Goal: Task Accomplishment & Management: Use online tool/utility

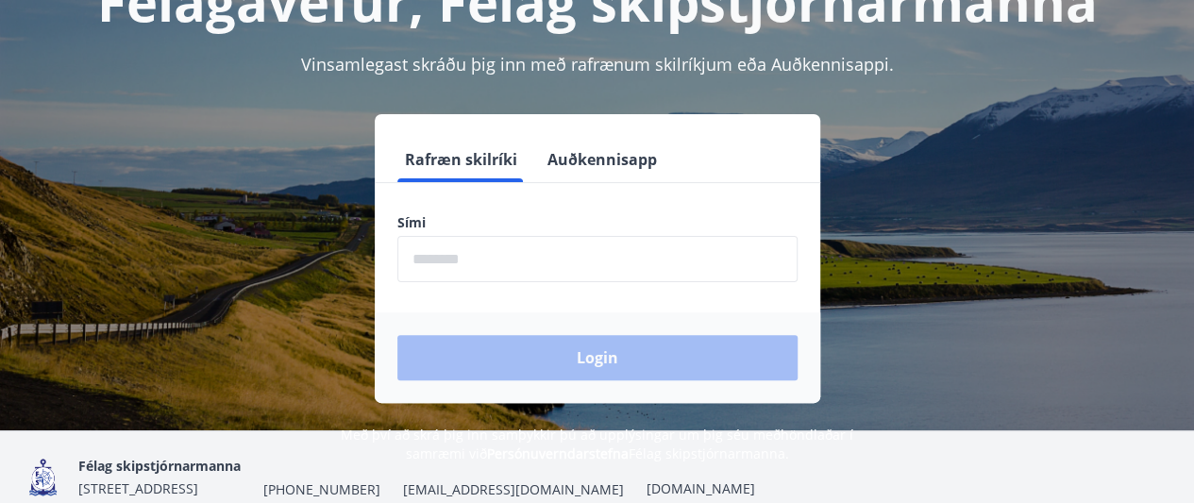
scroll to position [233, 0]
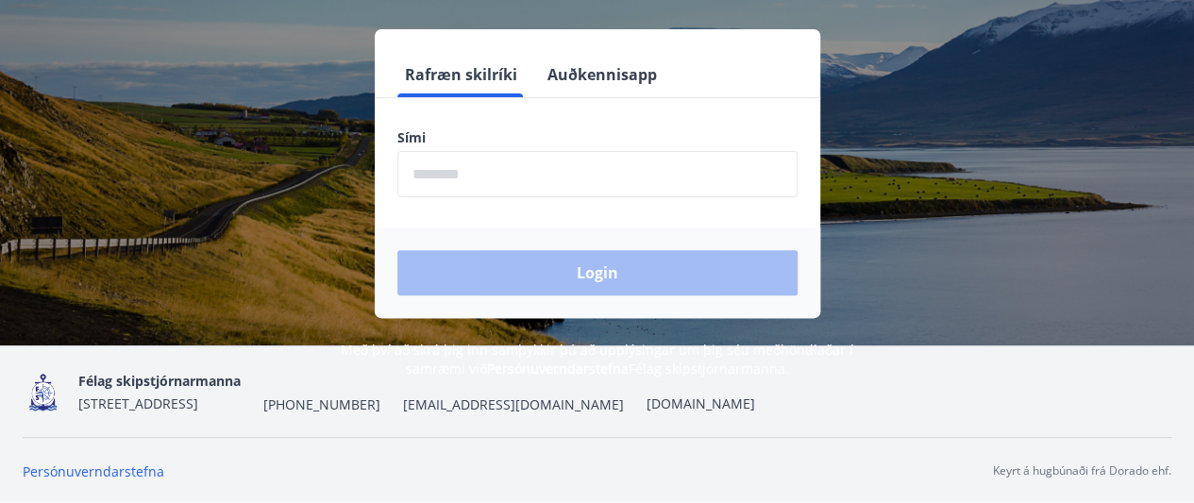
click at [34, 396] on img at bounding box center [43, 392] width 41 height 41
click at [686, 401] on link "[DOMAIN_NAME]" at bounding box center [701, 404] width 109 height 18
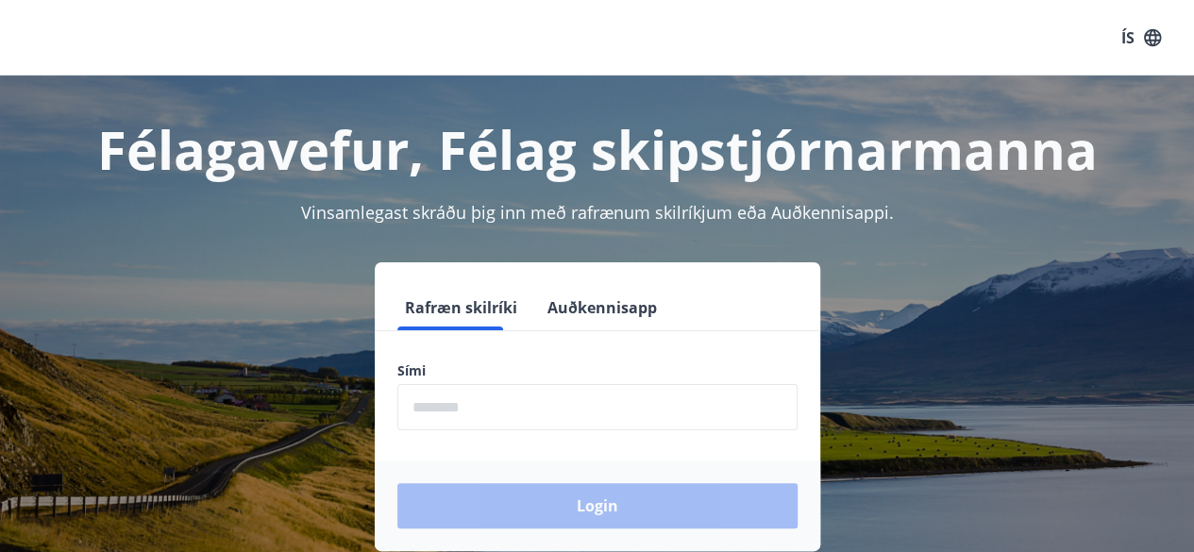
scroll to position [233, 0]
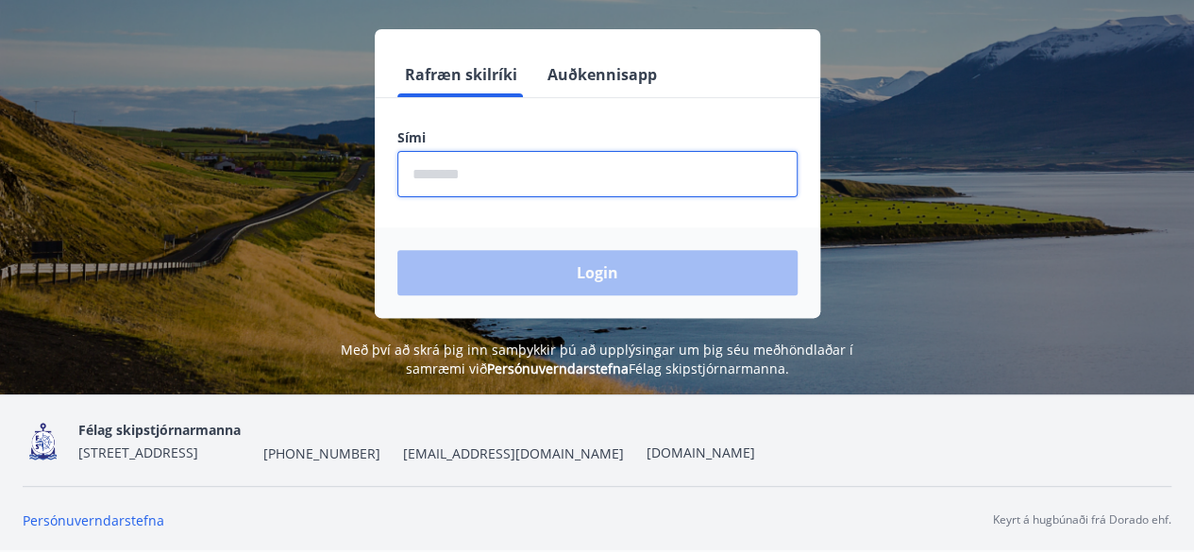
click at [494, 166] on input "phone" at bounding box center [597, 174] width 400 height 46
type input "********"
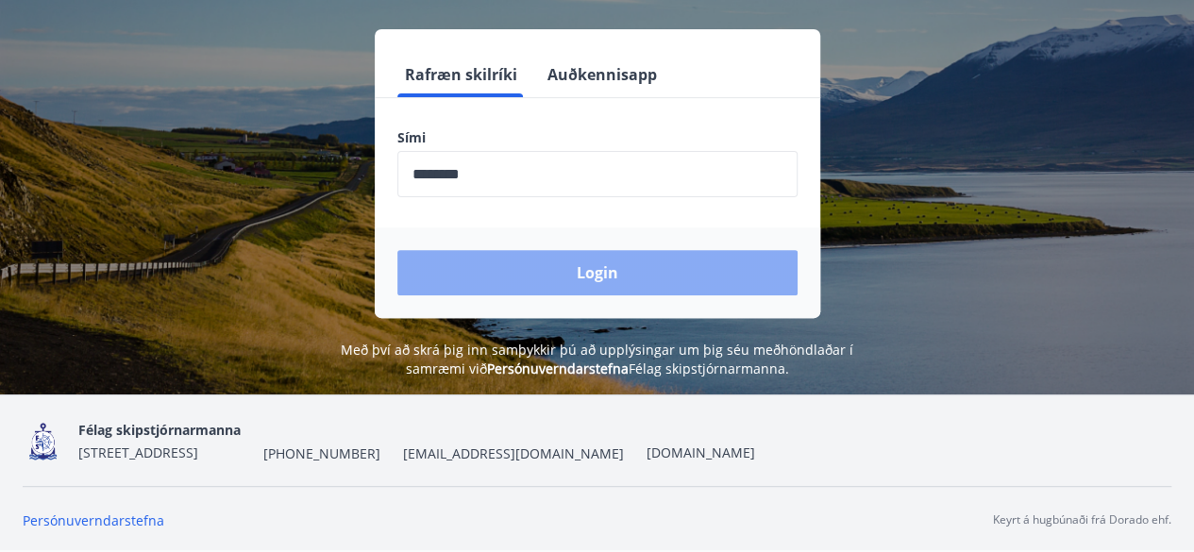
click at [582, 281] on button "Login" at bounding box center [597, 272] width 400 height 45
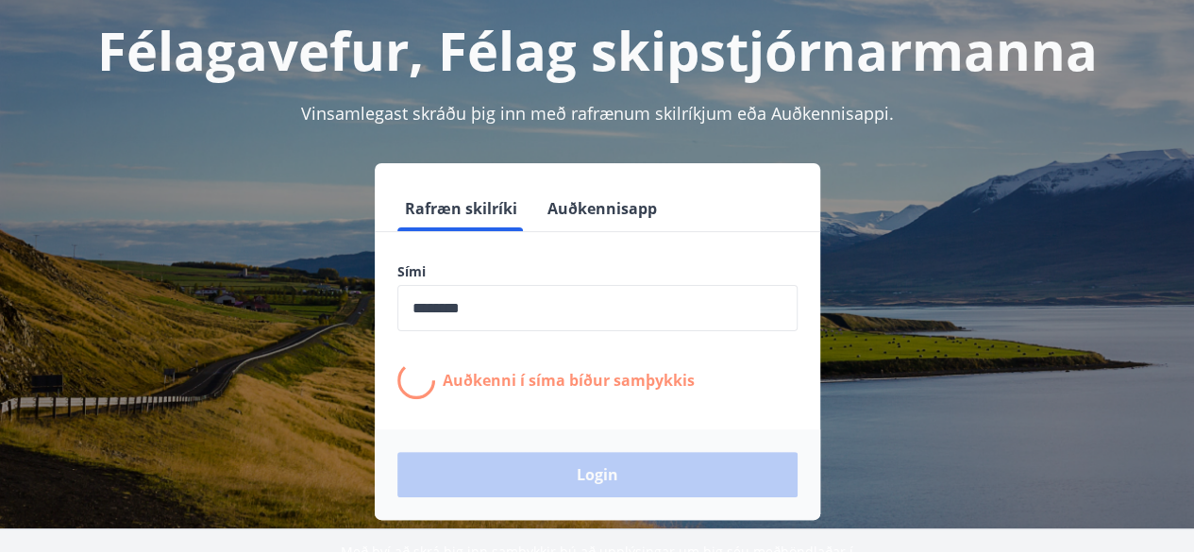
scroll to position [100, 0]
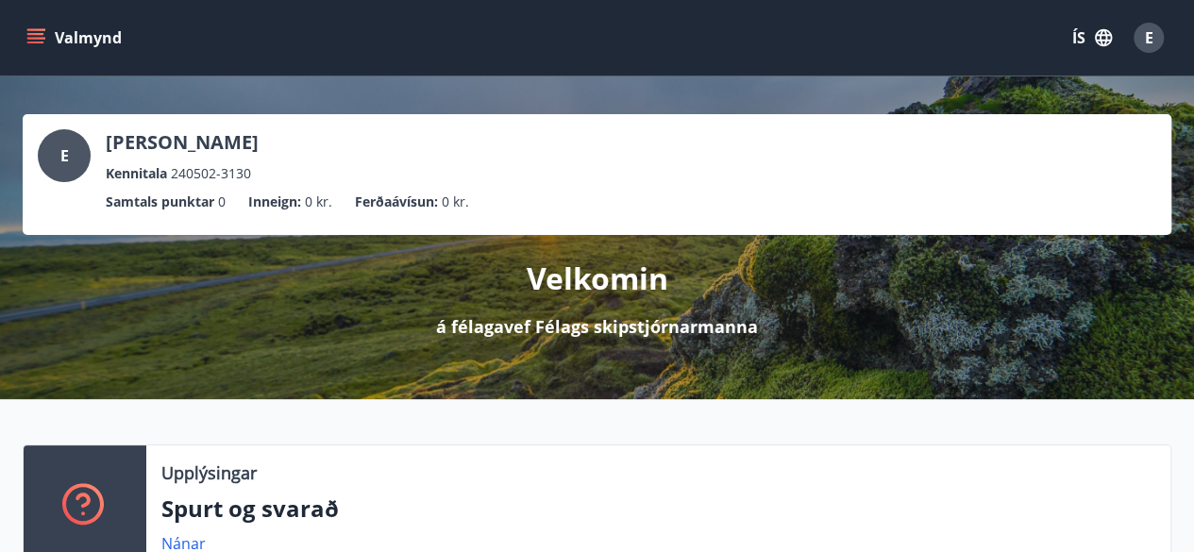
click at [582, 281] on p "Velkomin" at bounding box center [598, 279] width 142 height 42
click at [53, 33] on button "Valmynd" at bounding box center [76, 38] width 107 height 34
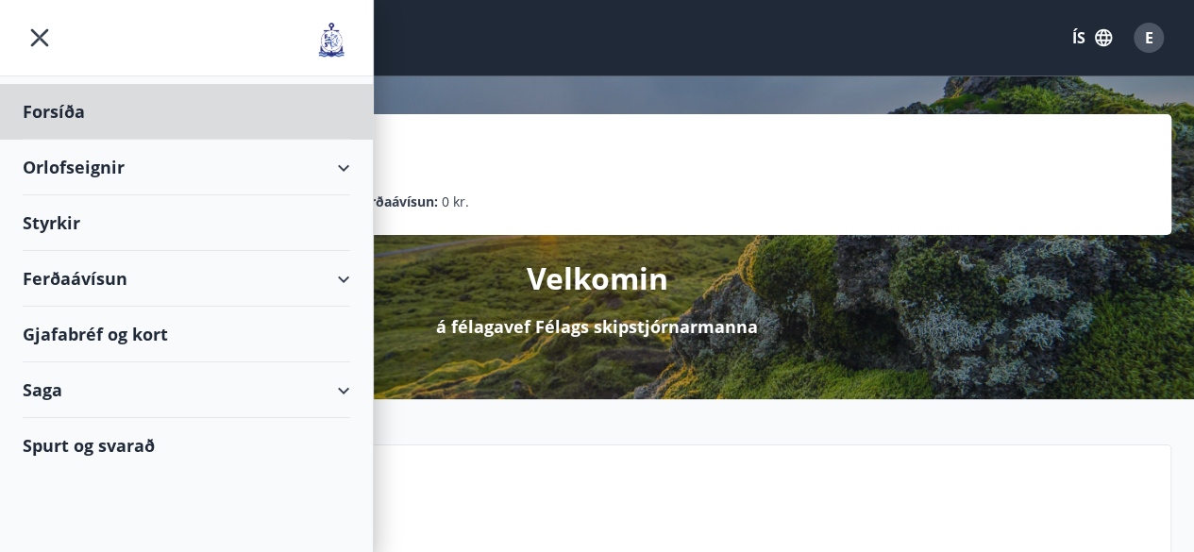
click at [56, 221] on div "Styrkir" at bounding box center [187, 223] width 328 height 56
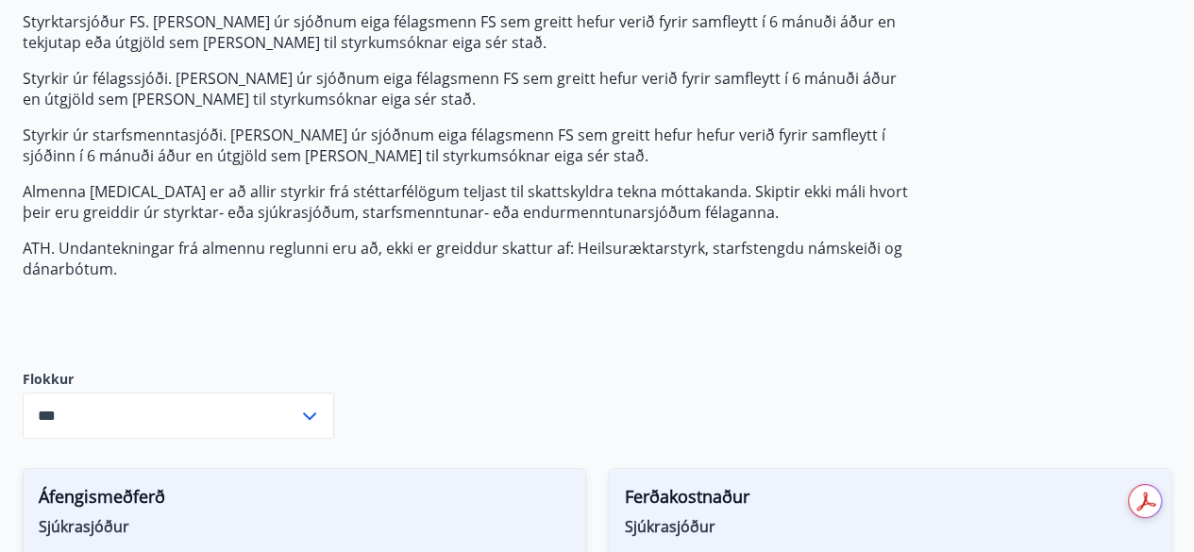
scroll to position [349, 0]
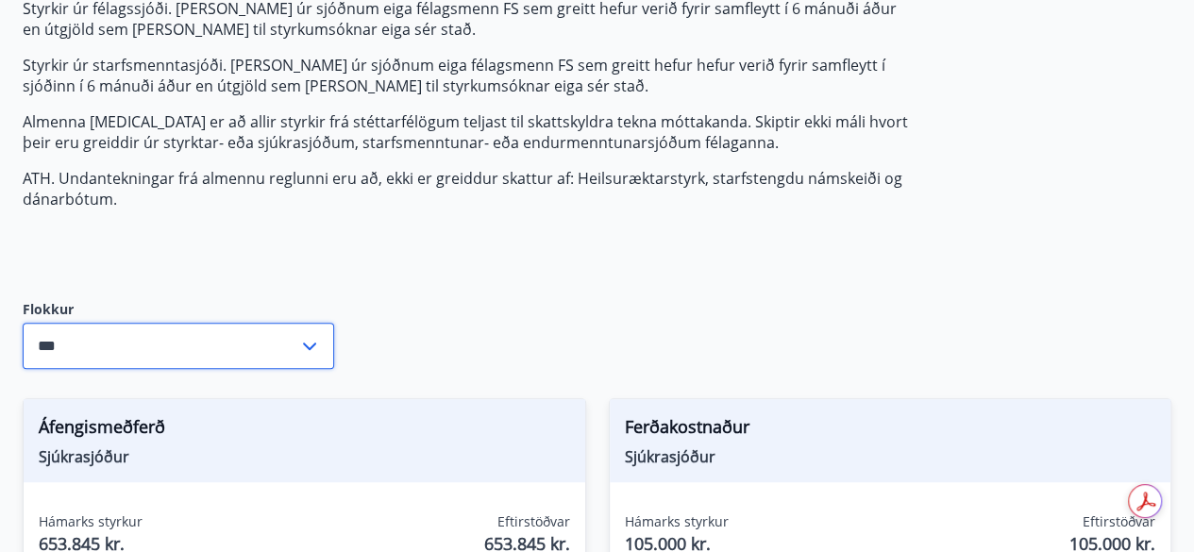
click at [221, 339] on input "***" at bounding box center [161, 346] width 276 height 46
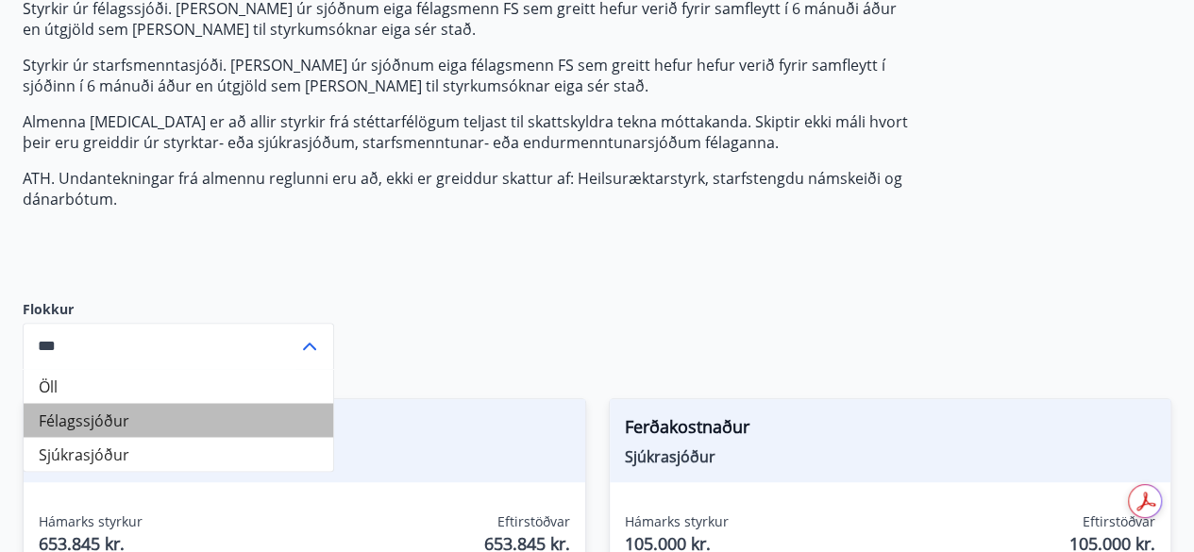
click at [274, 405] on li "Félagssjóður" at bounding box center [179, 420] width 310 height 34
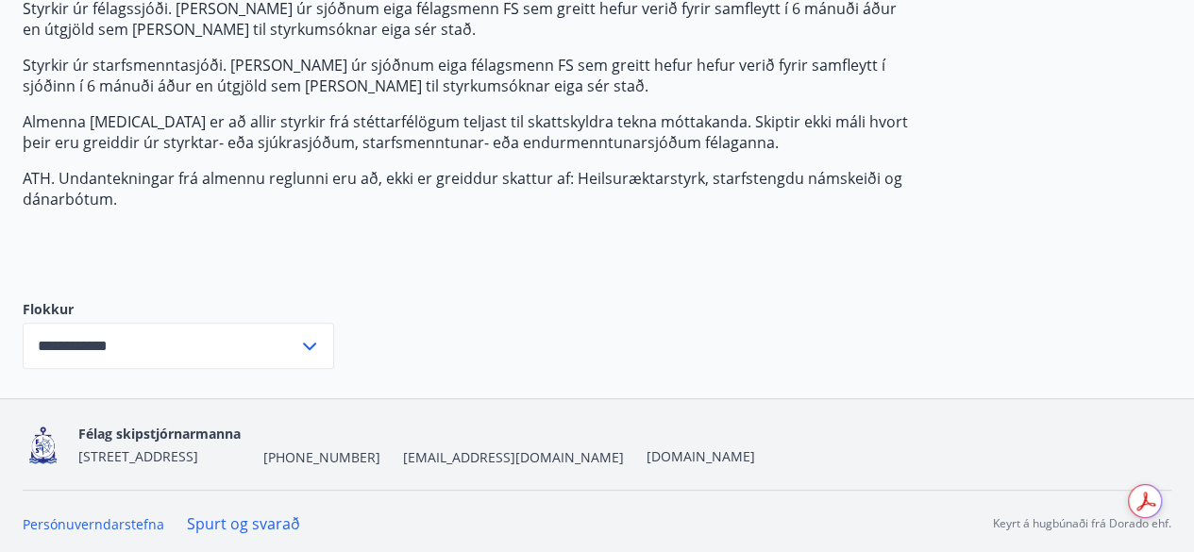
scroll to position [331, 0]
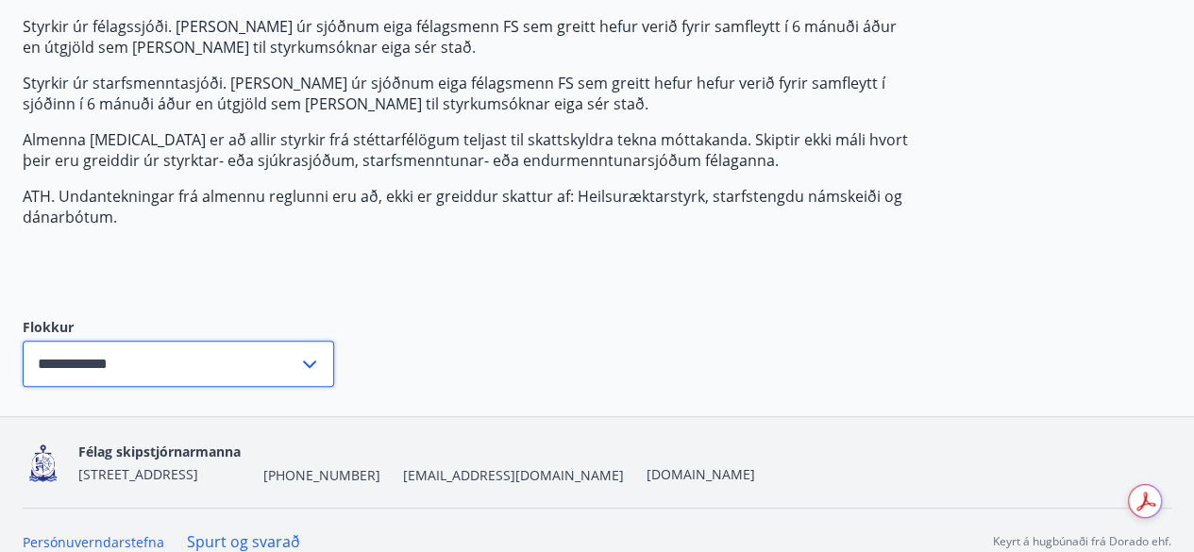
click at [288, 341] on input "**********" at bounding box center [161, 364] width 276 height 46
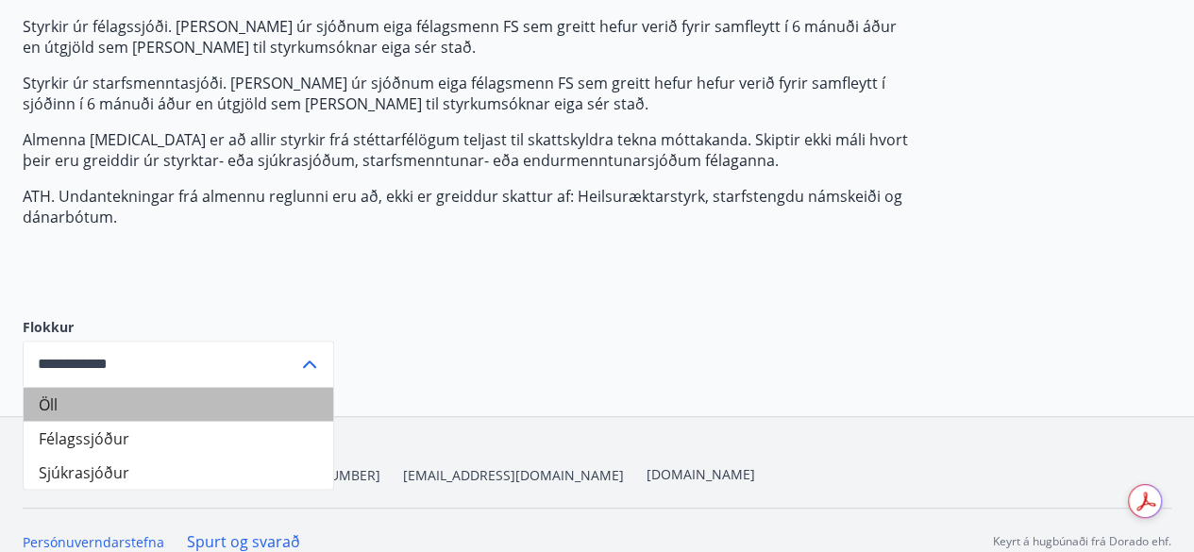
click at [200, 387] on li "Öll" at bounding box center [179, 404] width 310 height 34
type input "***"
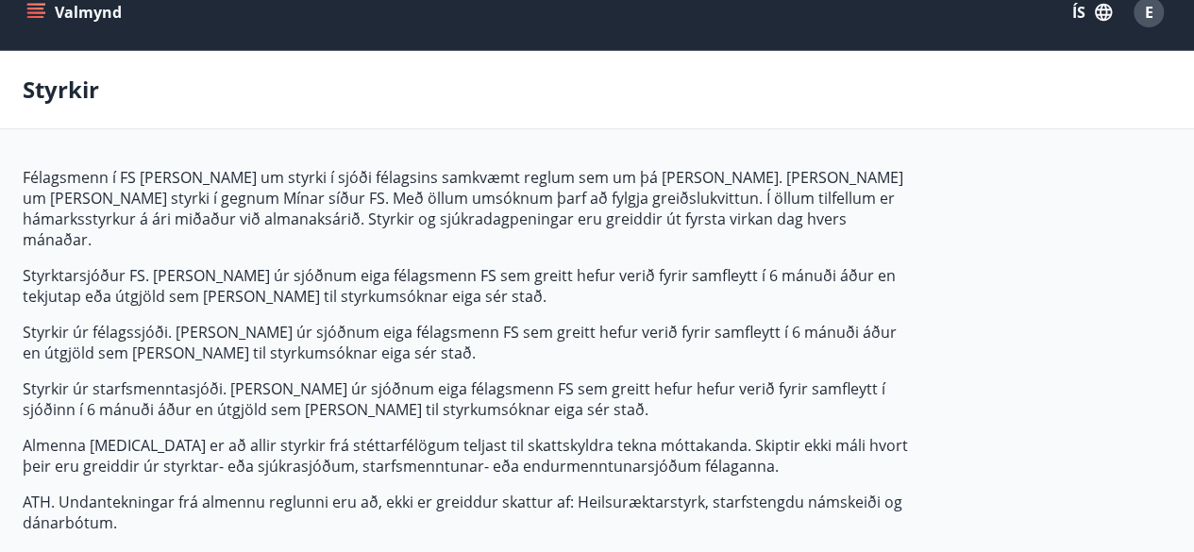
scroll to position [0, 0]
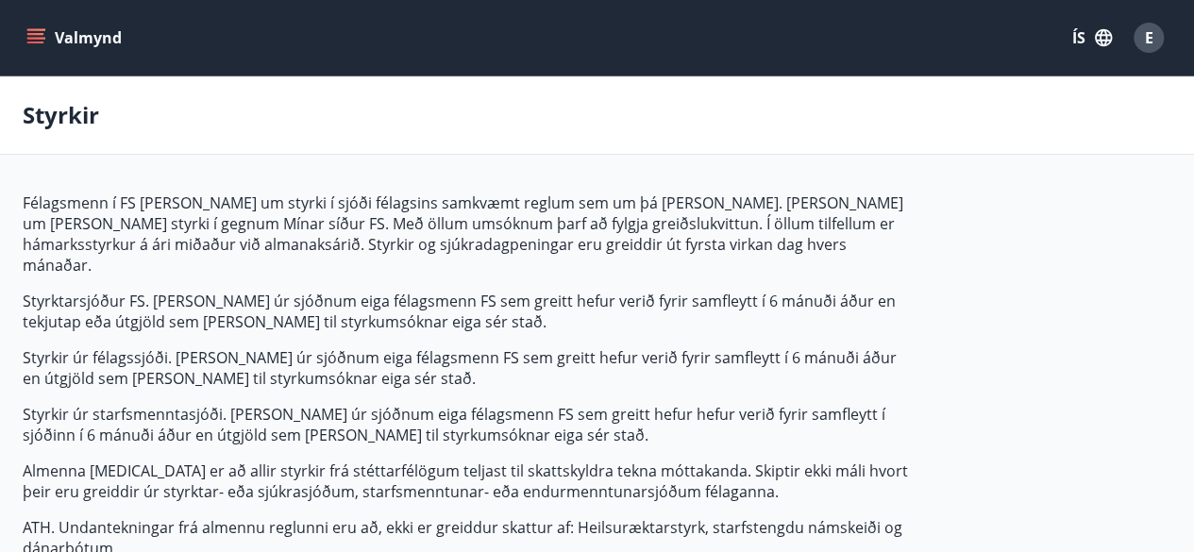
click at [43, 26] on button "Valmynd" at bounding box center [76, 38] width 107 height 34
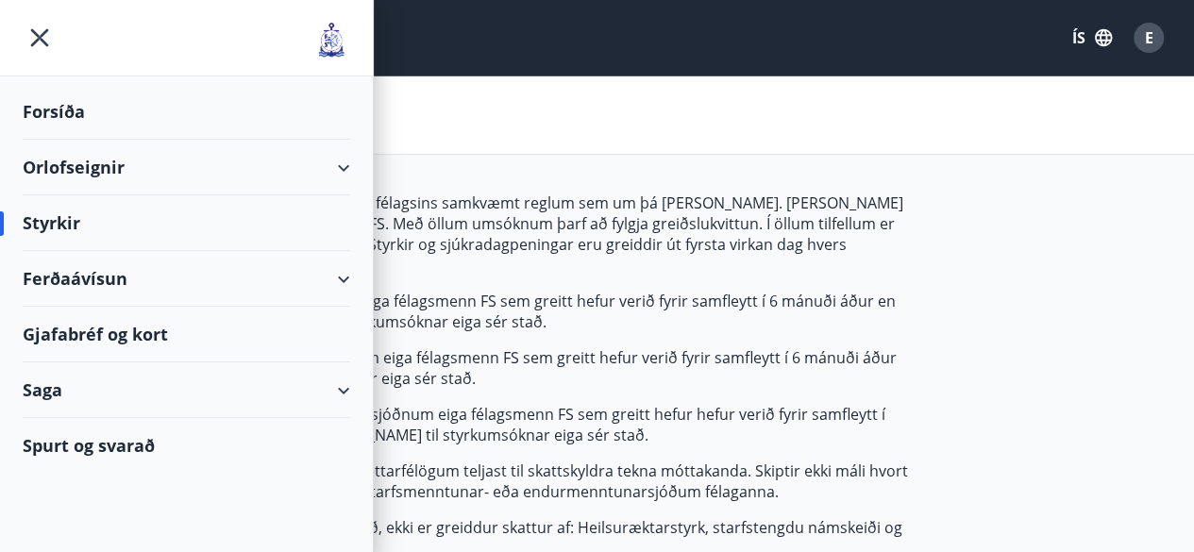
click at [353, 276] on icon at bounding box center [343, 279] width 23 height 23
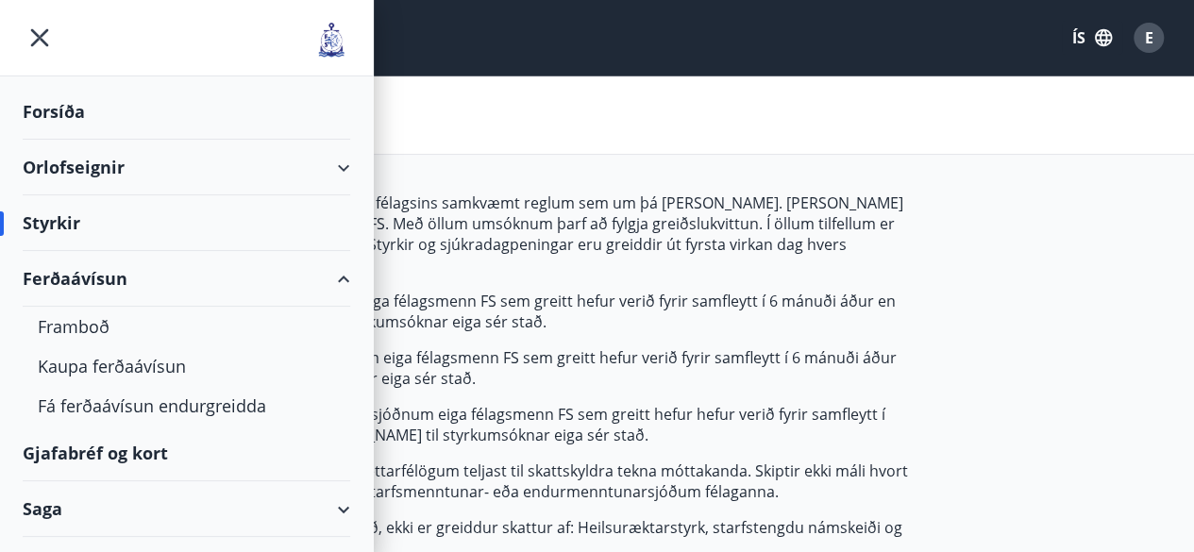
click at [70, 278] on div "Ferðaávísun" at bounding box center [187, 279] width 328 height 56
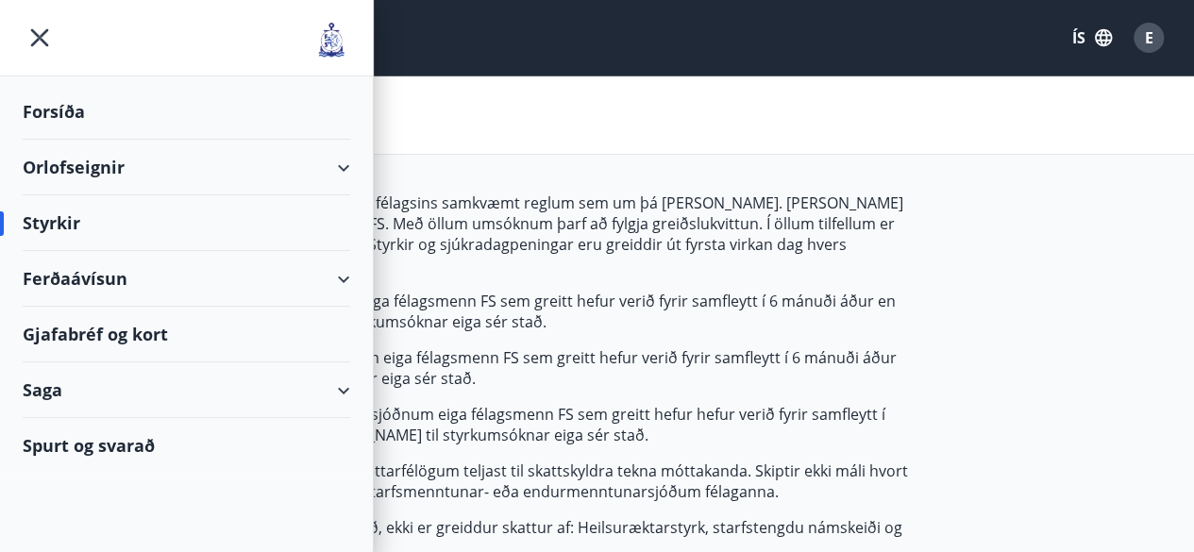
click at [70, 278] on div "Ferðaávísun" at bounding box center [187, 279] width 328 height 56
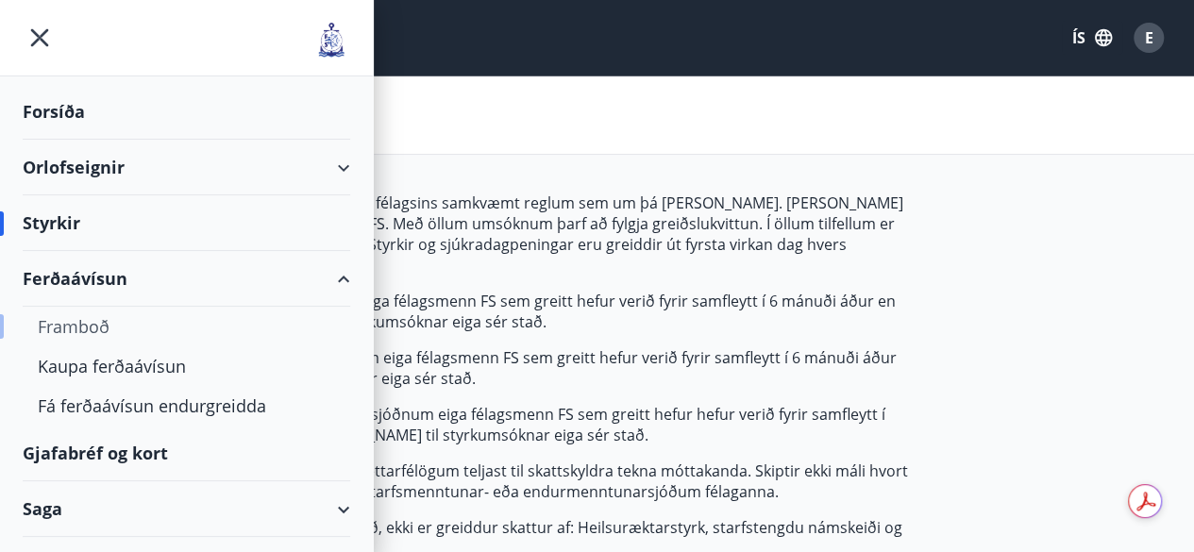
click at [78, 328] on div "Framboð" at bounding box center [186, 327] width 297 height 40
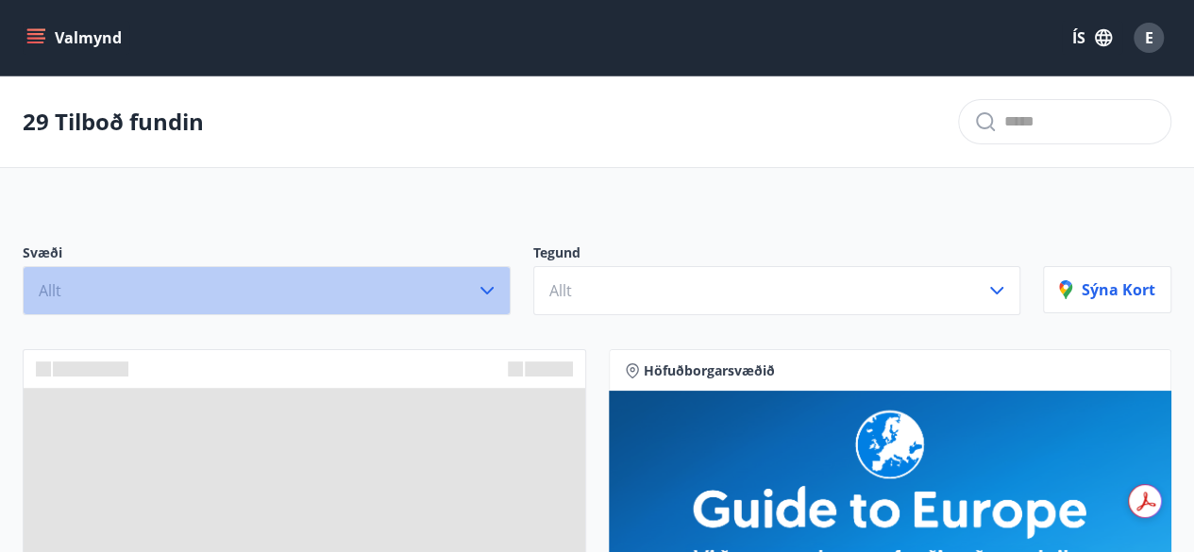
click at [216, 281] on button "Allt" at bounding box center [267, 290] width 488 height 49
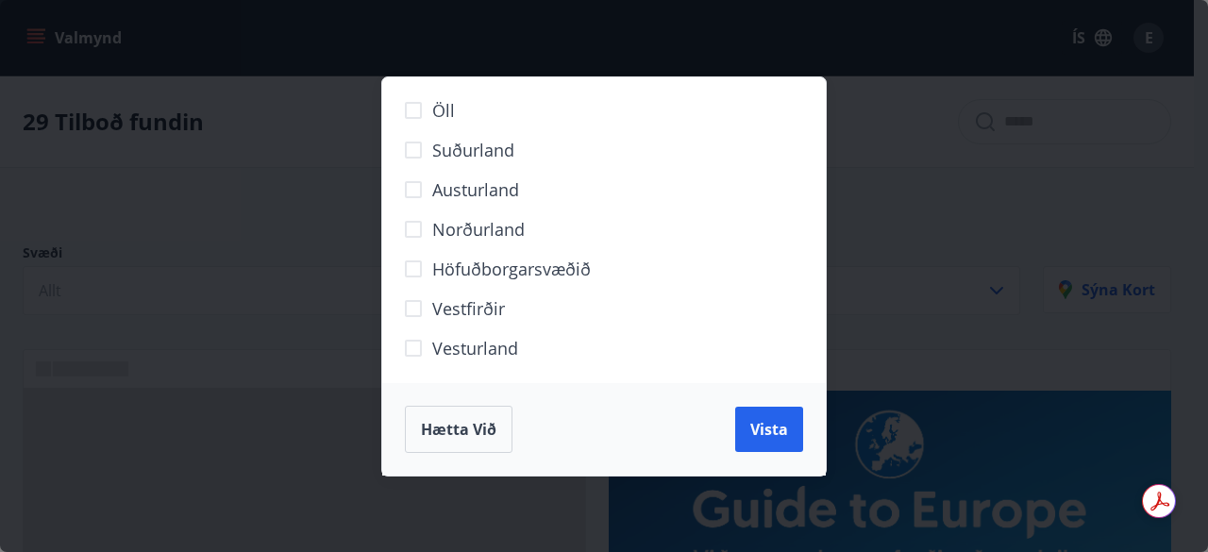
click at [204, 198] on div "Öll Suðurland Austurland Norðurland Höfuðborgarsvæðið Vestfirðir Vesturland Hæt…" at bounding box center [604, 276] width 1208 height 552
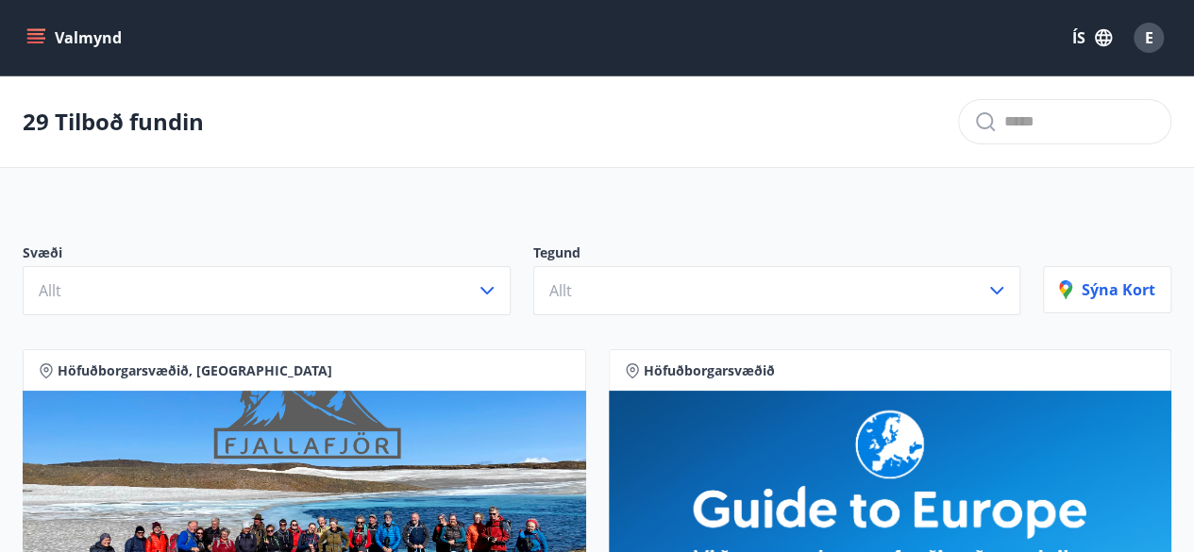
click at [36, 36] on icon "menu" at bounding box center [35, 37] width 19 height 19
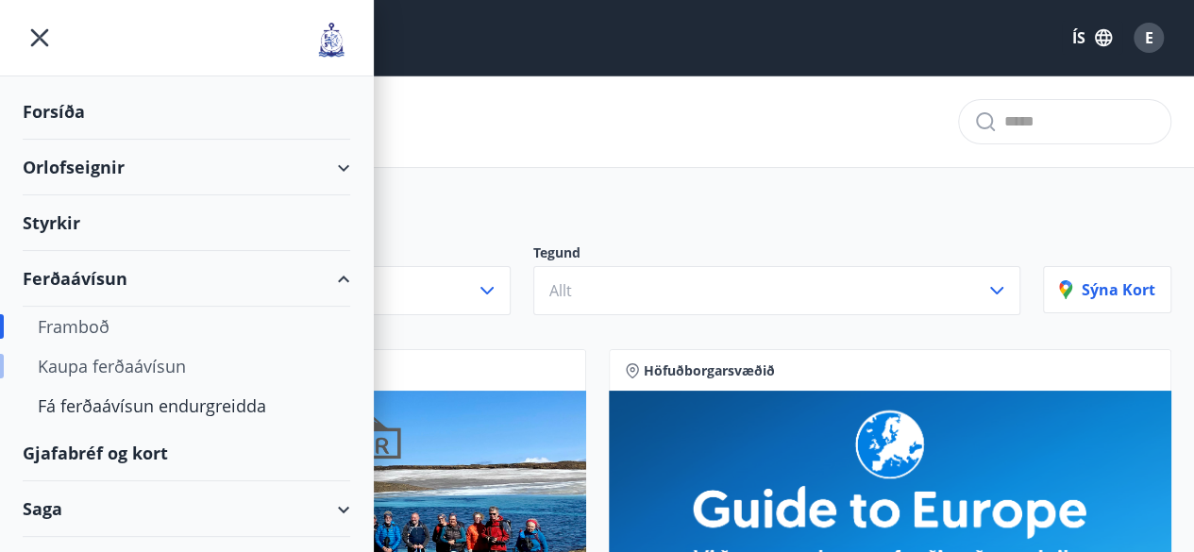
click at [145, 380] on div "Kaupa ferðaávísun" at bounding box center [186, 366] width 297 height 40
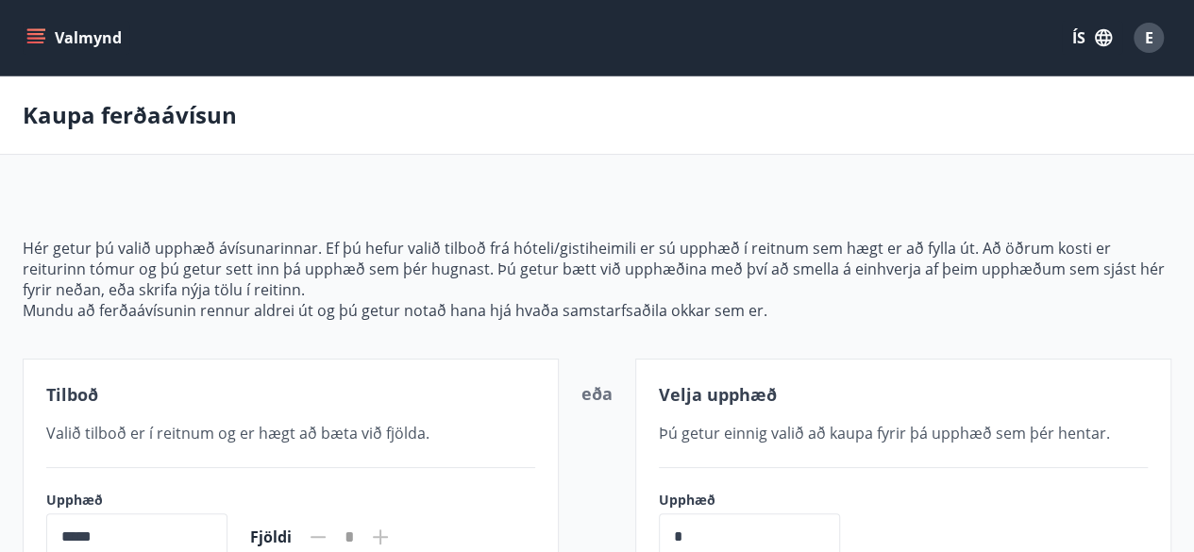
click at [37, 43] on icon "menu" at bounding box center [35, 37] width 19 height 19
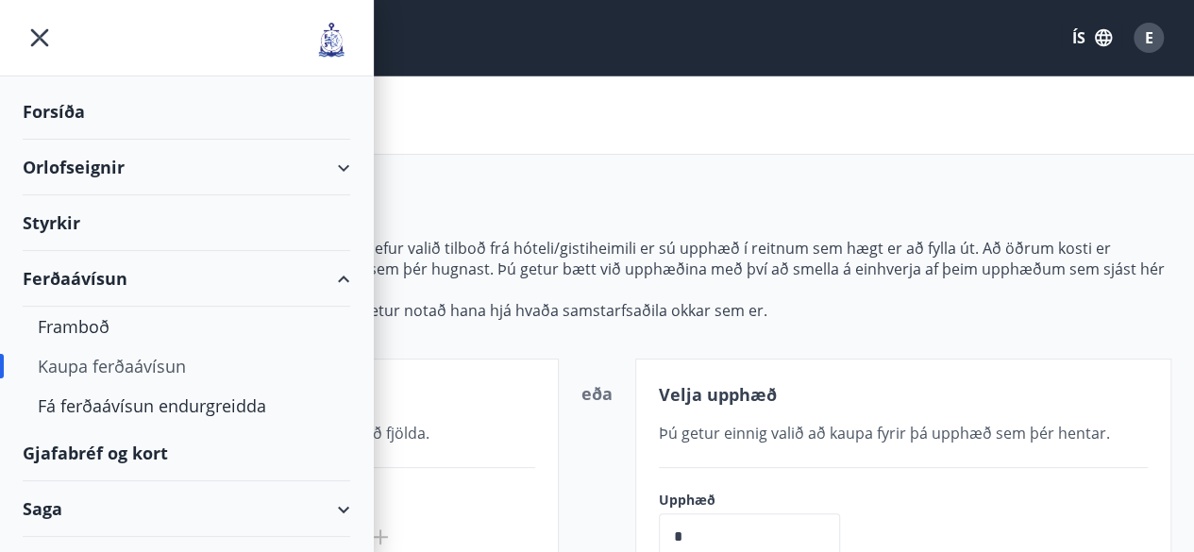
click at [308, 267] on div "Ferðaávísun" at bounding box center [187, 279] width 328 height 56
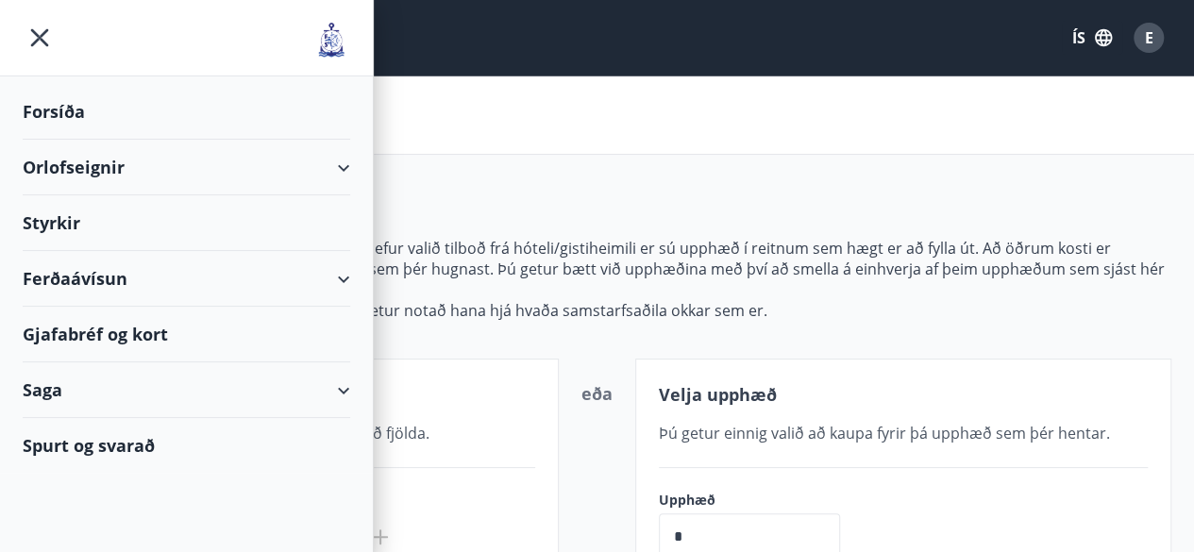
click at [94, 329] on div "Gjafabréf og kort" at bounding box center [187, 335] width 328 height 56
click at [266, 150] on div "Orlofseignir" at bounding box center [187, 168] width 328 height 56
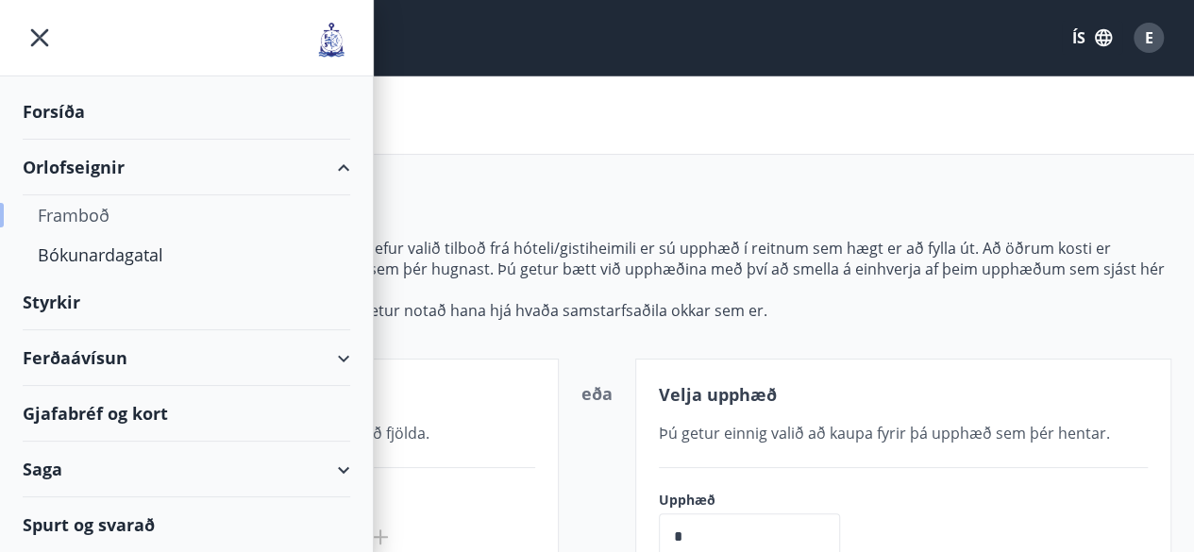
click at [79, 216] on div "Framboð" at bounding box center [186, 215] width 297 height 40
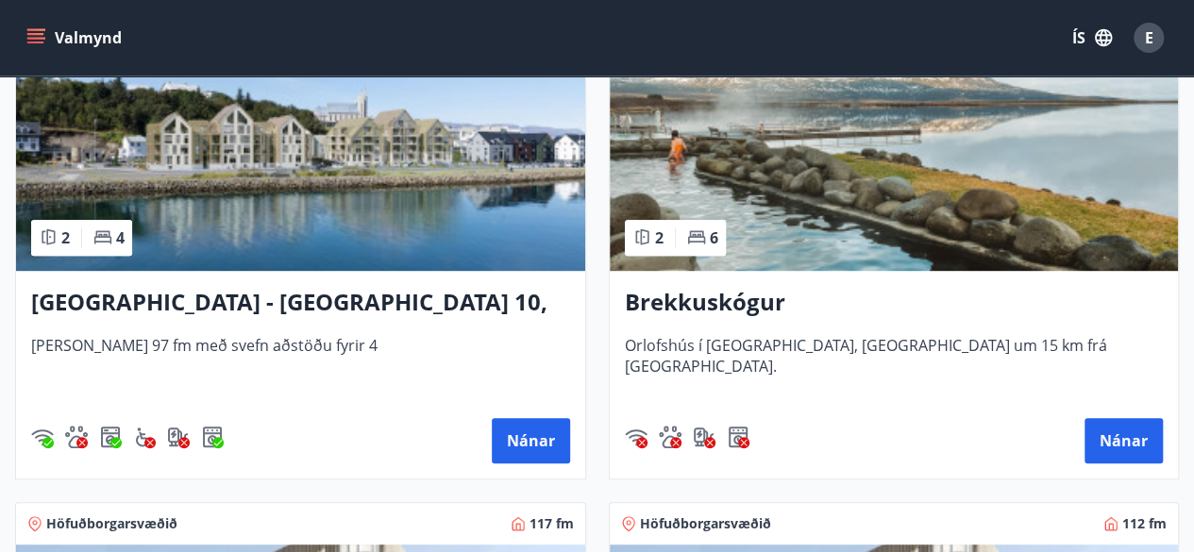
scroll to position [413, 0]
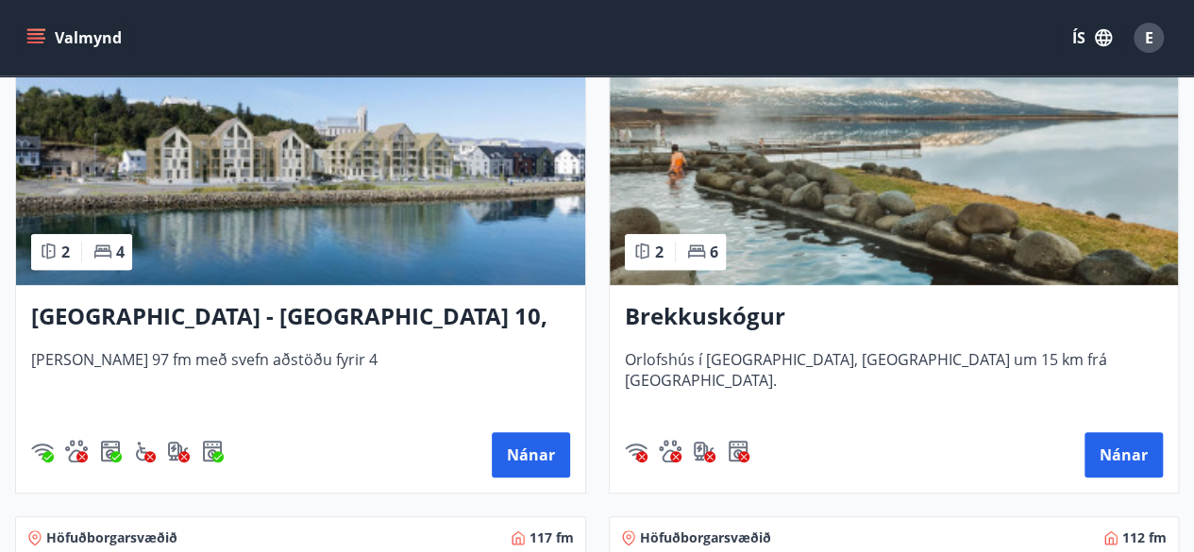
click at [693, 304] on h3 "Brekkuskógur" at bounding box center [894, 317] width 539 height 34
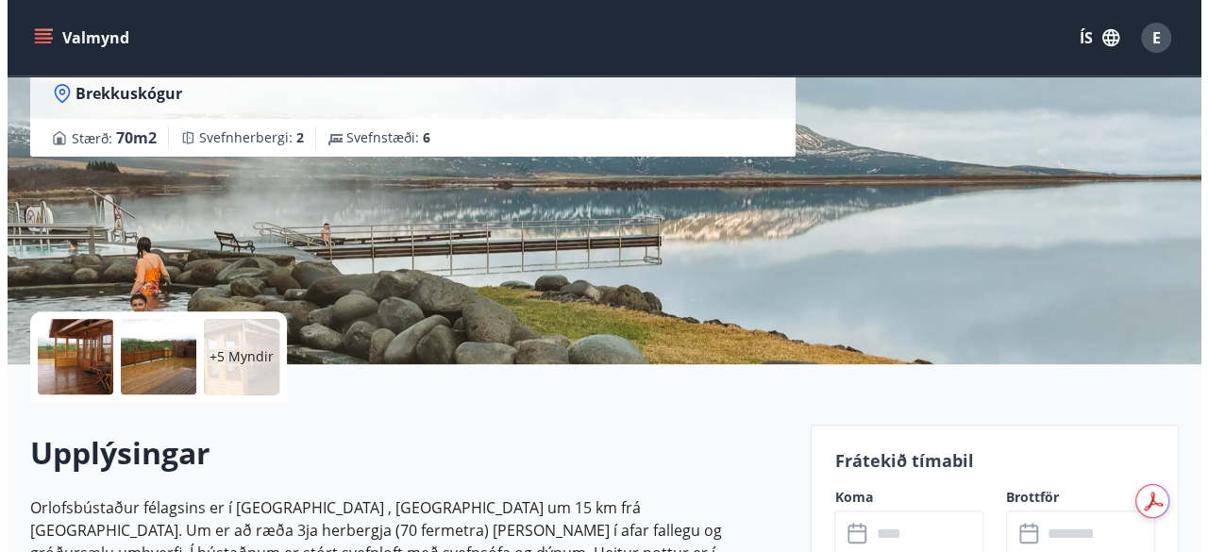
scroll to position [198, 0]
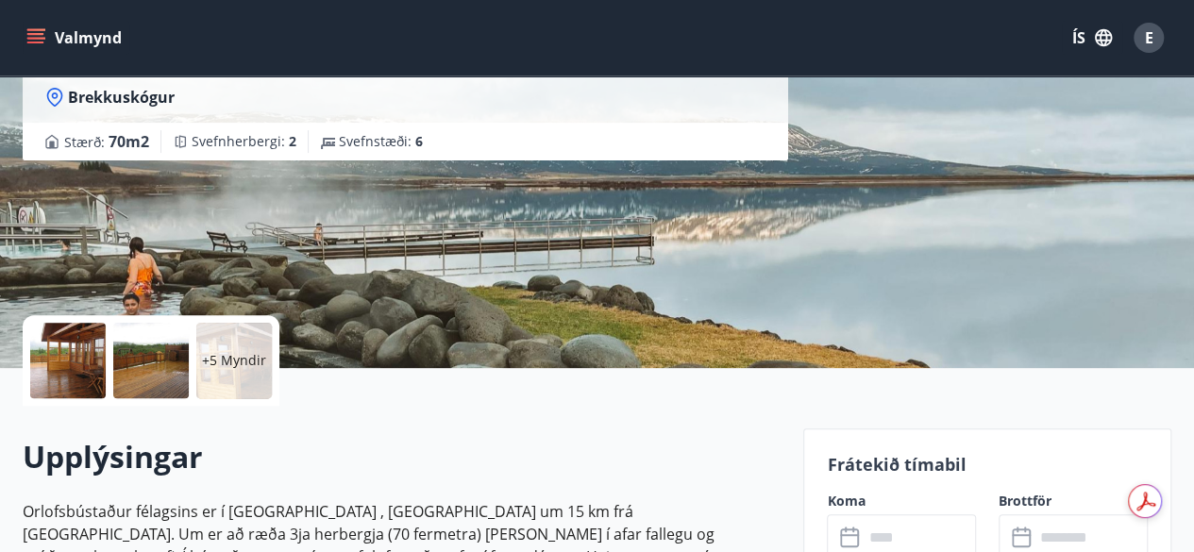
click at [79, 353] on div at bounding box center [68, 361] width 76 height 76
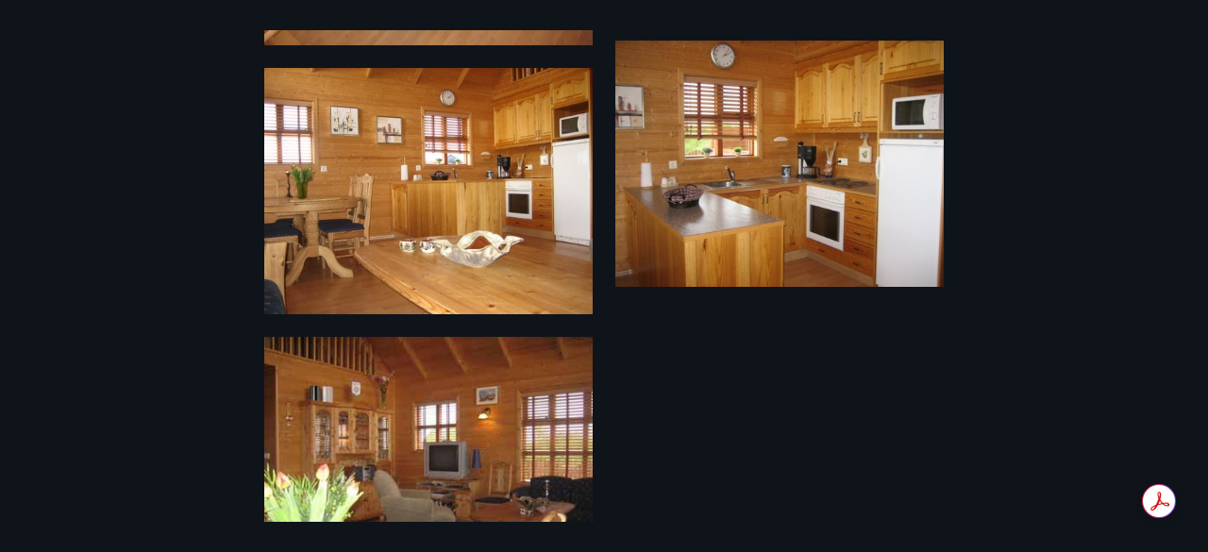
scroll to position [1180, 0]
